Goal: Check status: Check status

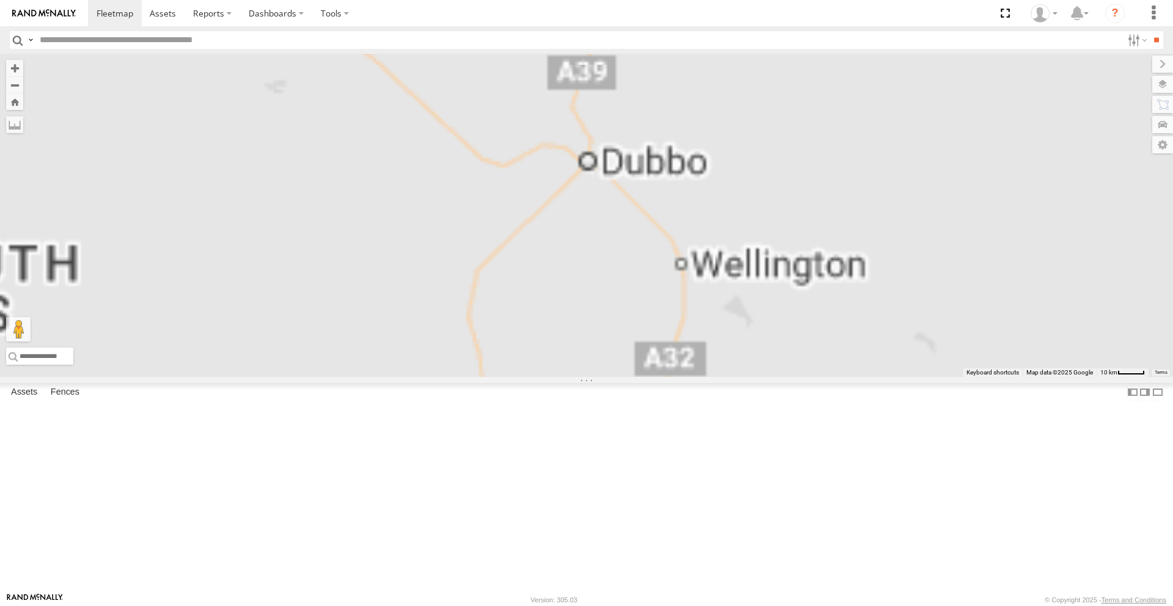
drag, startPoint x: 944, startPoint y: 316, endPoint x: 667, endPoint y: 335, distance: 278.1
click at [667, 337] on div "Darcy Furnell - NEW ute Tom Brisbane Matt Harding Kyle Griffey Sam Ward Phill M…" at bounding box center [586, 215] width 1173 height 323
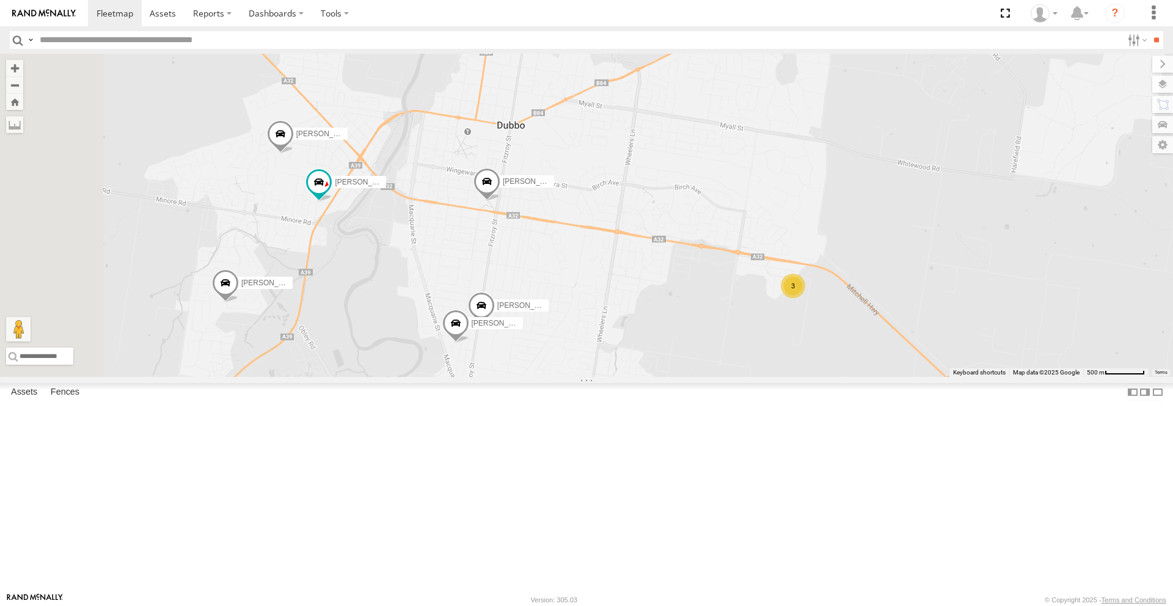
drag, startPoint x: 613, startPoint y: 310, endPoint x: 650, endPoint y: 312, distance: 36.1
click at [650, 312] on div "Darcy Furnell - NEW ute Tom Brisbane Matt Harding Kyle Griffey Sam Ward Phill M…" at bounding box center [586, 215] width 1173 height 323
